Goal: Task Accomplishment & Management: Complete application form

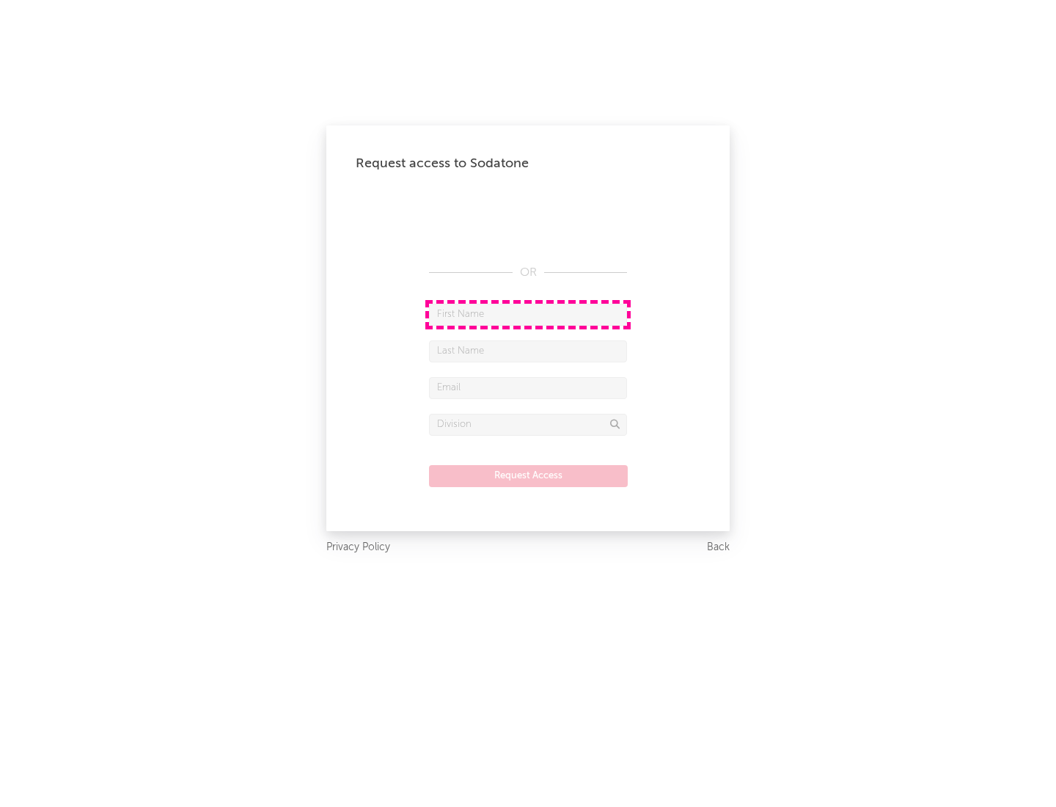
click at [528, 314] on input "text" at bounding box center [528, 315] width 198 height 22
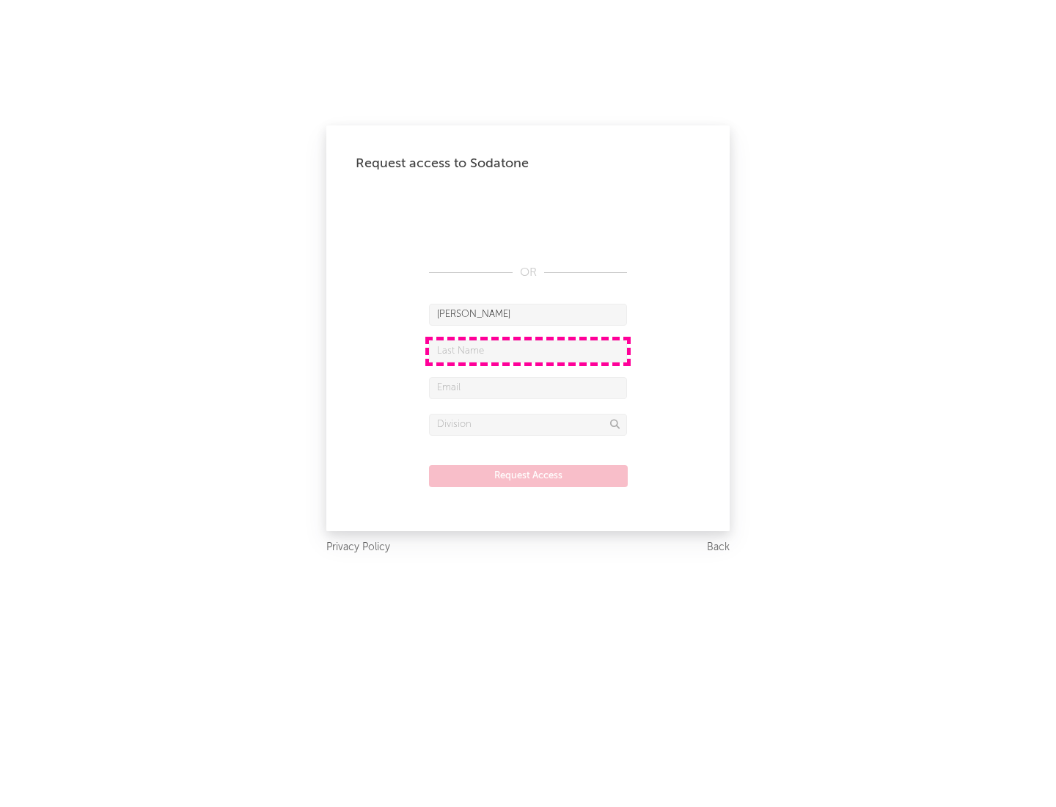
type input "[PERSON_NAME]"
click at [528, 351] on input "text" at bounding box center [528, 351] width 198 height 22
type input "[PERSON_NAME]"
click at [528, 387] on input "text" at bounding box center [528, 388] width 198 height 22
type input "[EMAIL_ADDRESS][DOMAIN_NAME]"
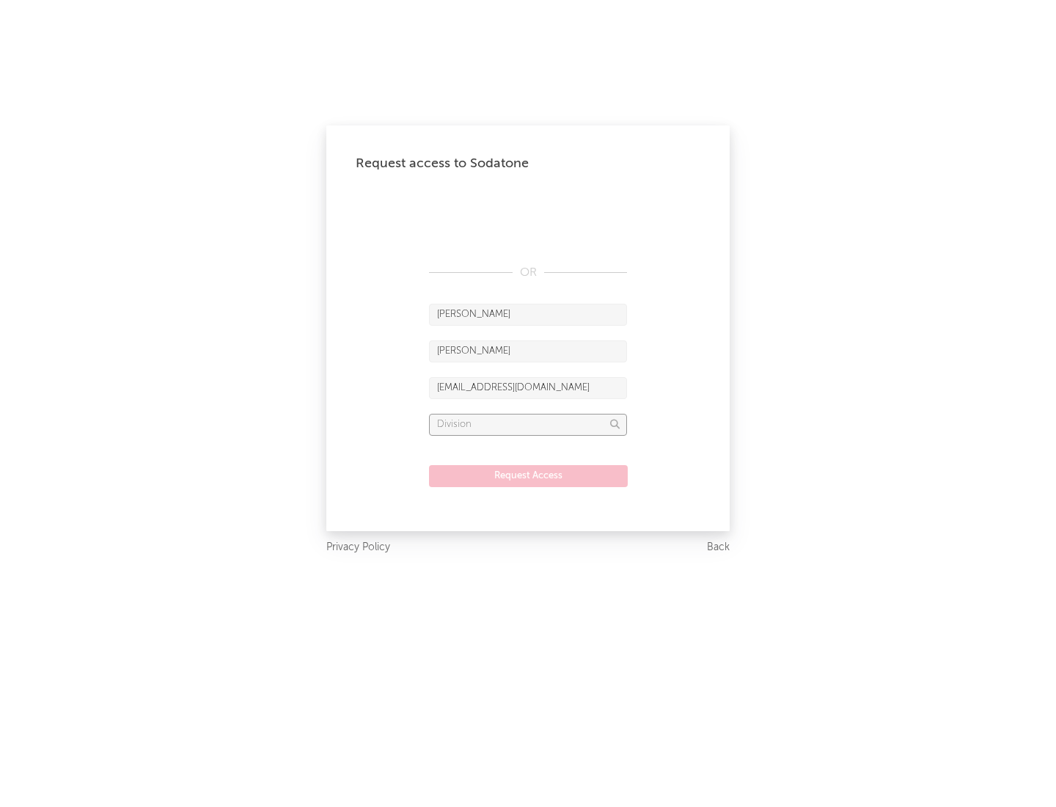
click at [528, 424] on input "text" at bounding box center [528, 425] width 198 height 22
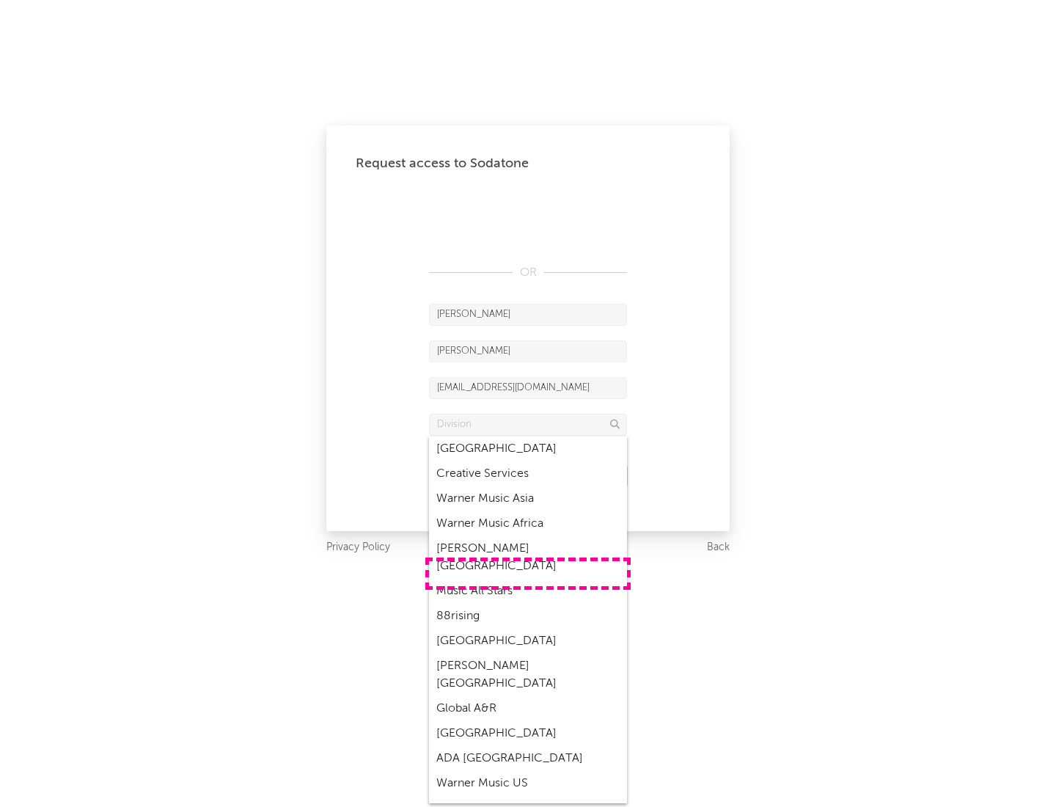
click at [528, 579] on div "Music All Stars" at bounding box center [528, 591] width 198 height 25
type input "Music All Stars"
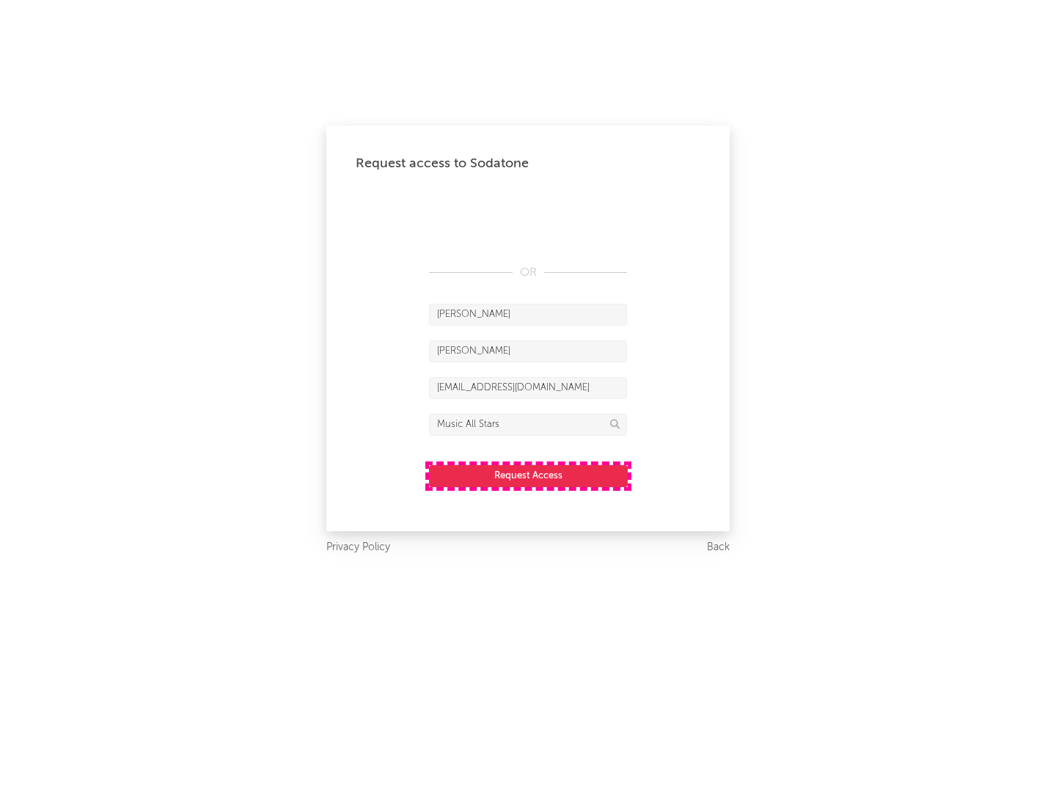
click at [528, 475] on button "Request Access" at bounding box center [528, 476] width 199 height 22
